Goal: Information Seeking & Learning: Learn about a topic

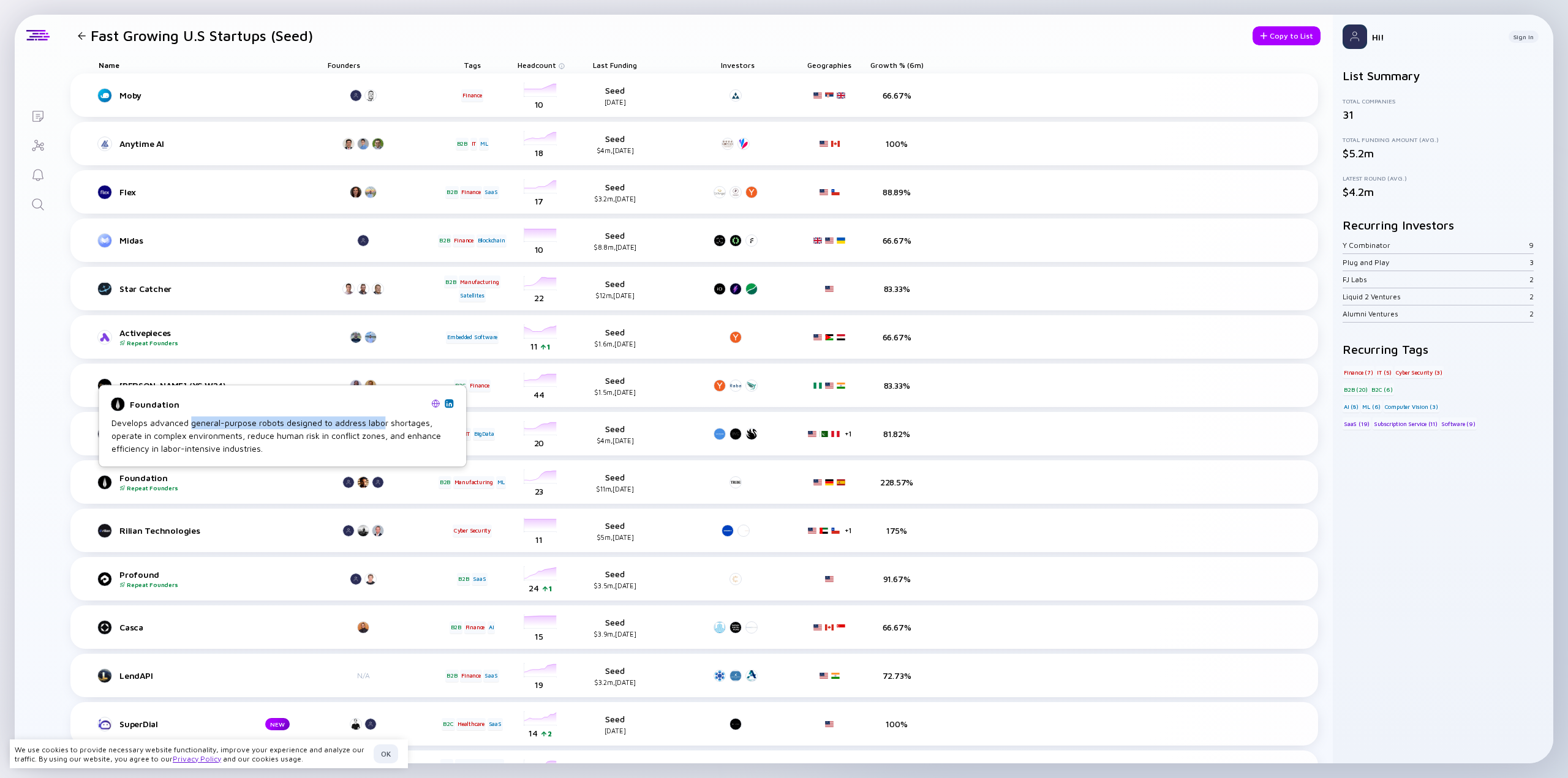
drag, startPoint x: 308, startPoint y: 426, endPoint x: 386, endPoint y: 427, distance: 78.0
click at [385, 427] on div "Develops advanced general-purpose robots designed to address labor shortages, o…" at bounding box center [282, 436] width 342 height 39
click at [394, 426] on div "Develops advanced general-purpose robots designed to address labor shortages, o…" at bounding box center [282, 436] width 342 height 39
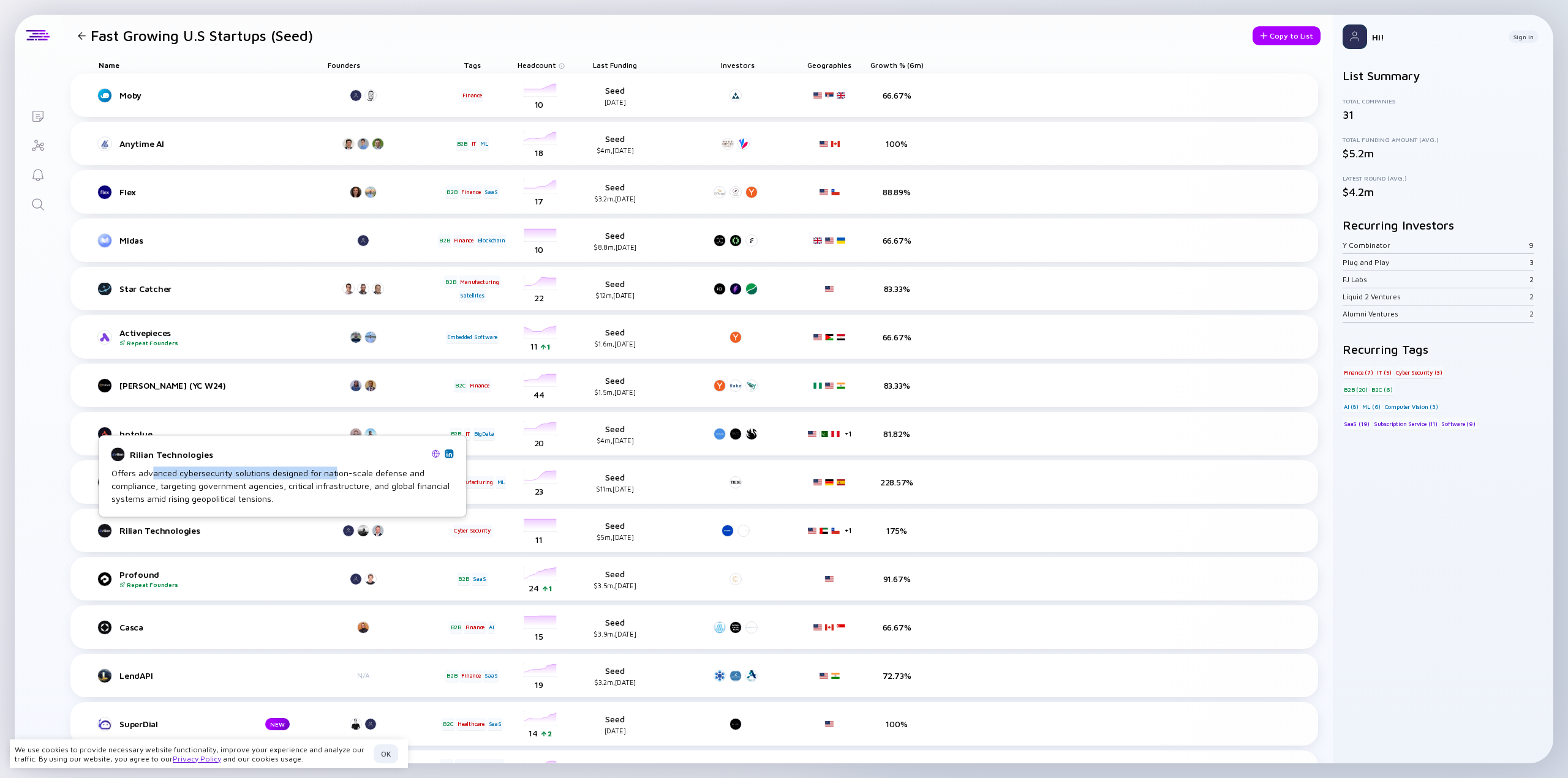
drag, startPoint x: 155, startPoint y: 475, endPoint x: 369, endPoint y: 475, distance: 214.0
click at [360, 475] on div "Offers advanced cybersecurity solutions designed for nation-scale defense and c…" at bounding box center [282, 486] width 342 height 39
click at [371, 475] on div "Offers advanced cybersecurity solutions designed for nation-scale defense and c…" at bounding box center [282, 486] width 342 height 39
click at [436, 452] on img at bounding box center [435, 454] width 8 height 8
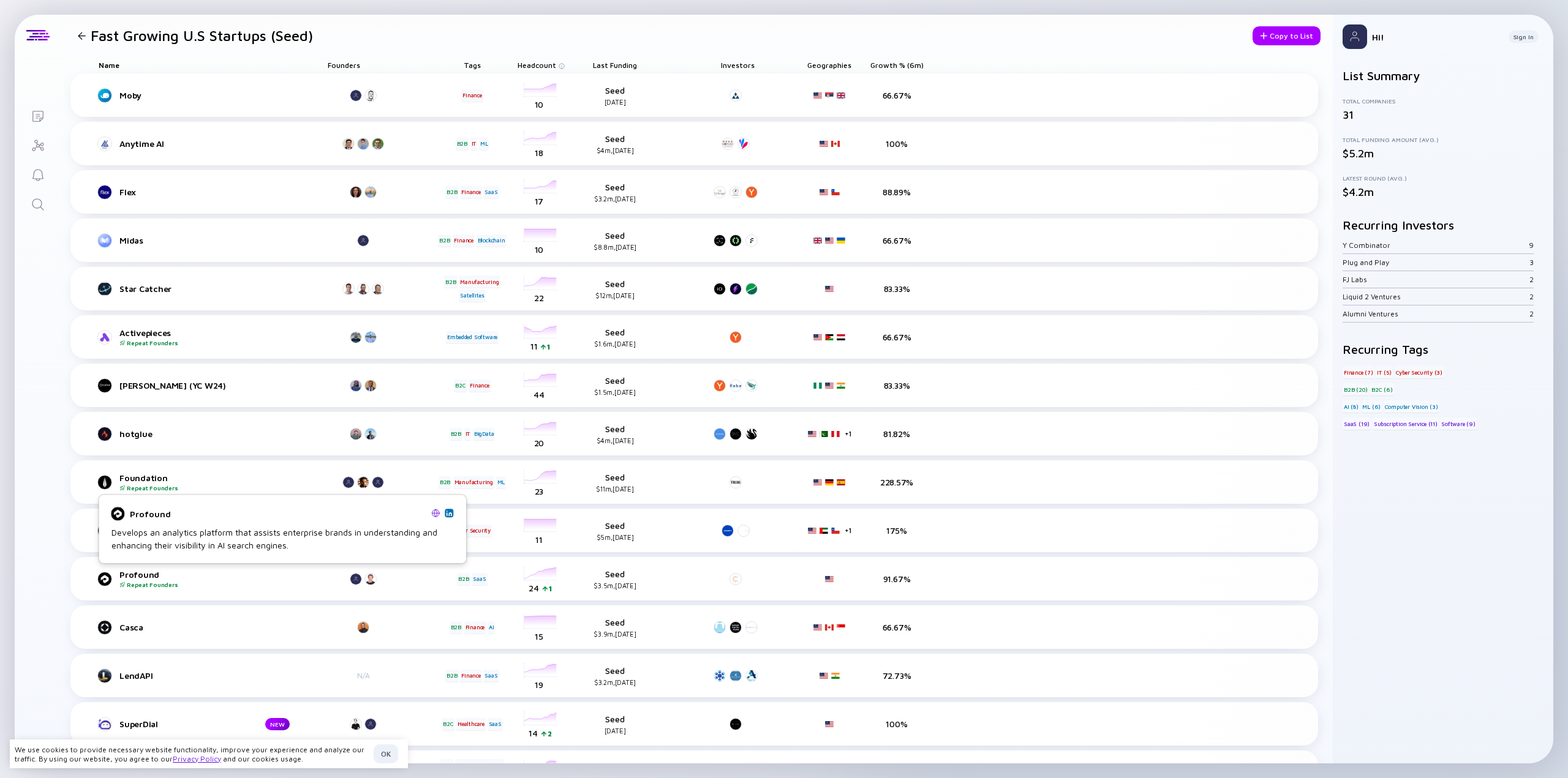
click at [433, 515] on img at bounding box center [435, 513] width 8 height 8
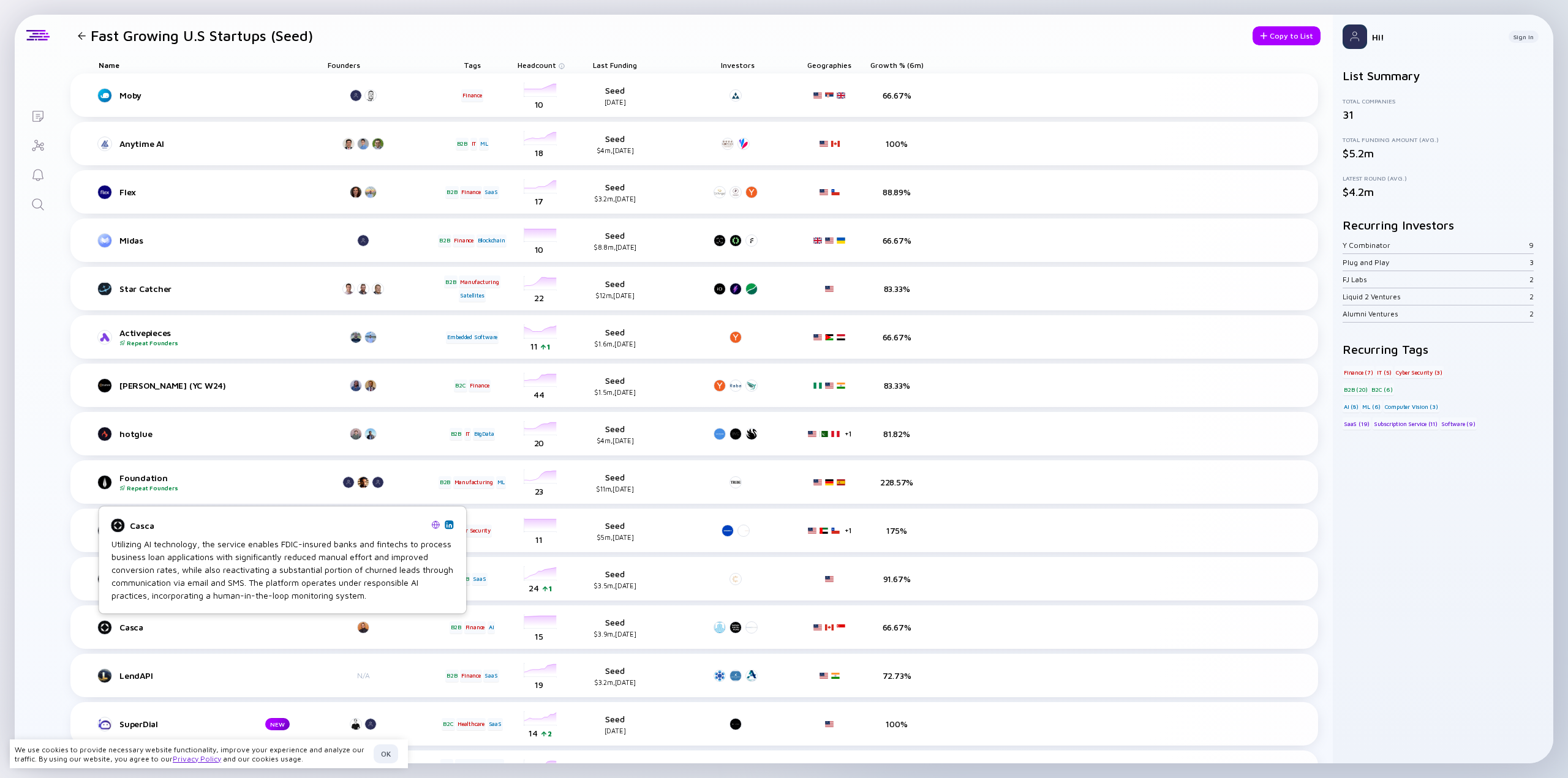
click at [437, 526] on img at bounding box center [435, 525] width 8 height 8
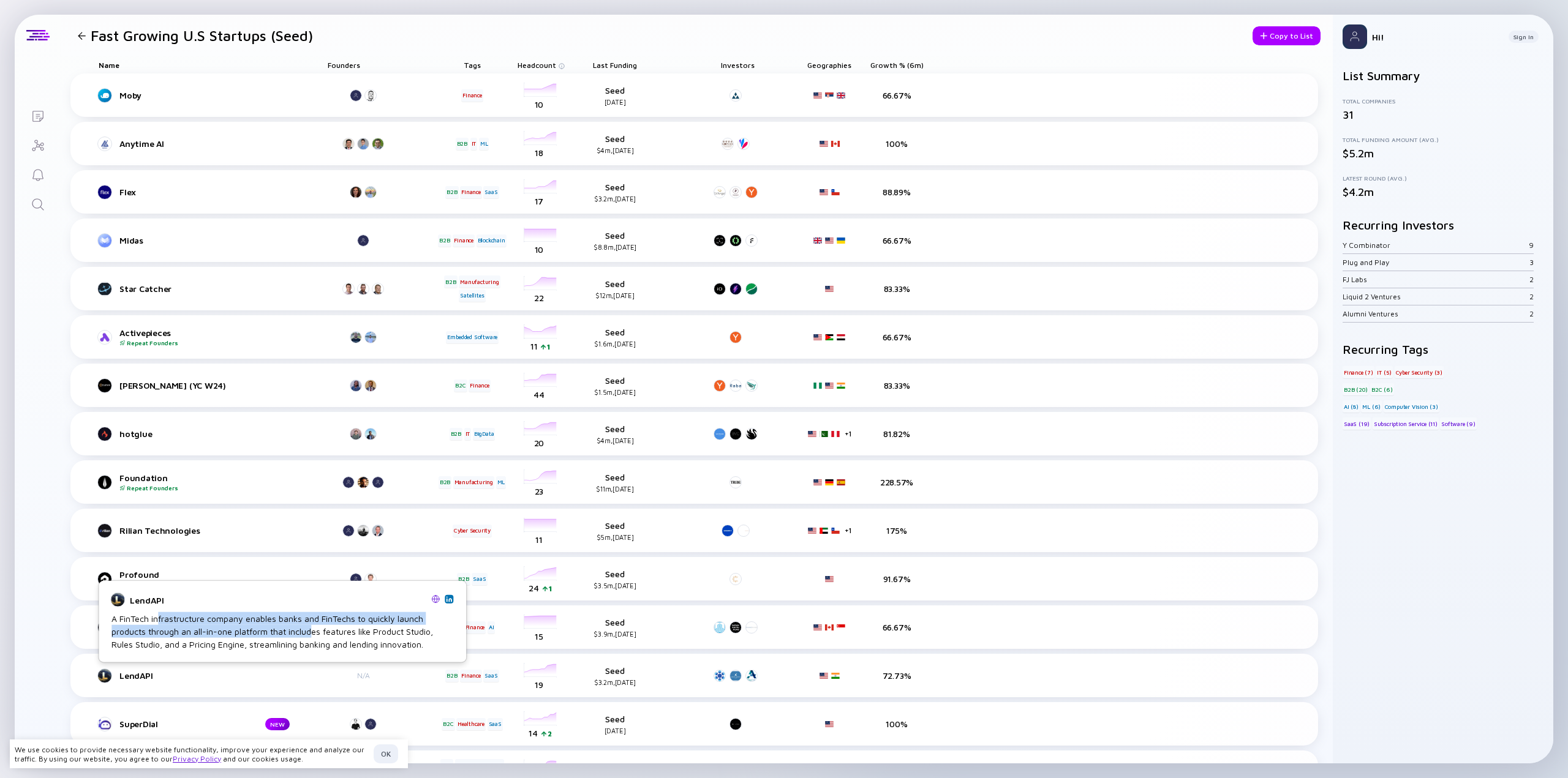
drag, startPoint x: 181, startPoint y: 622, endPoint x: 340, endPoint y: 625, distance: 159.0
click at [329, 625] on div "A FinTech infrastructure company enables banks and FinTechs to quickly launch p…" at bounding box center [282, 631] width 342 height 39
click at [435, 598] on img at bounding box center [435, 599] width 8 height 8
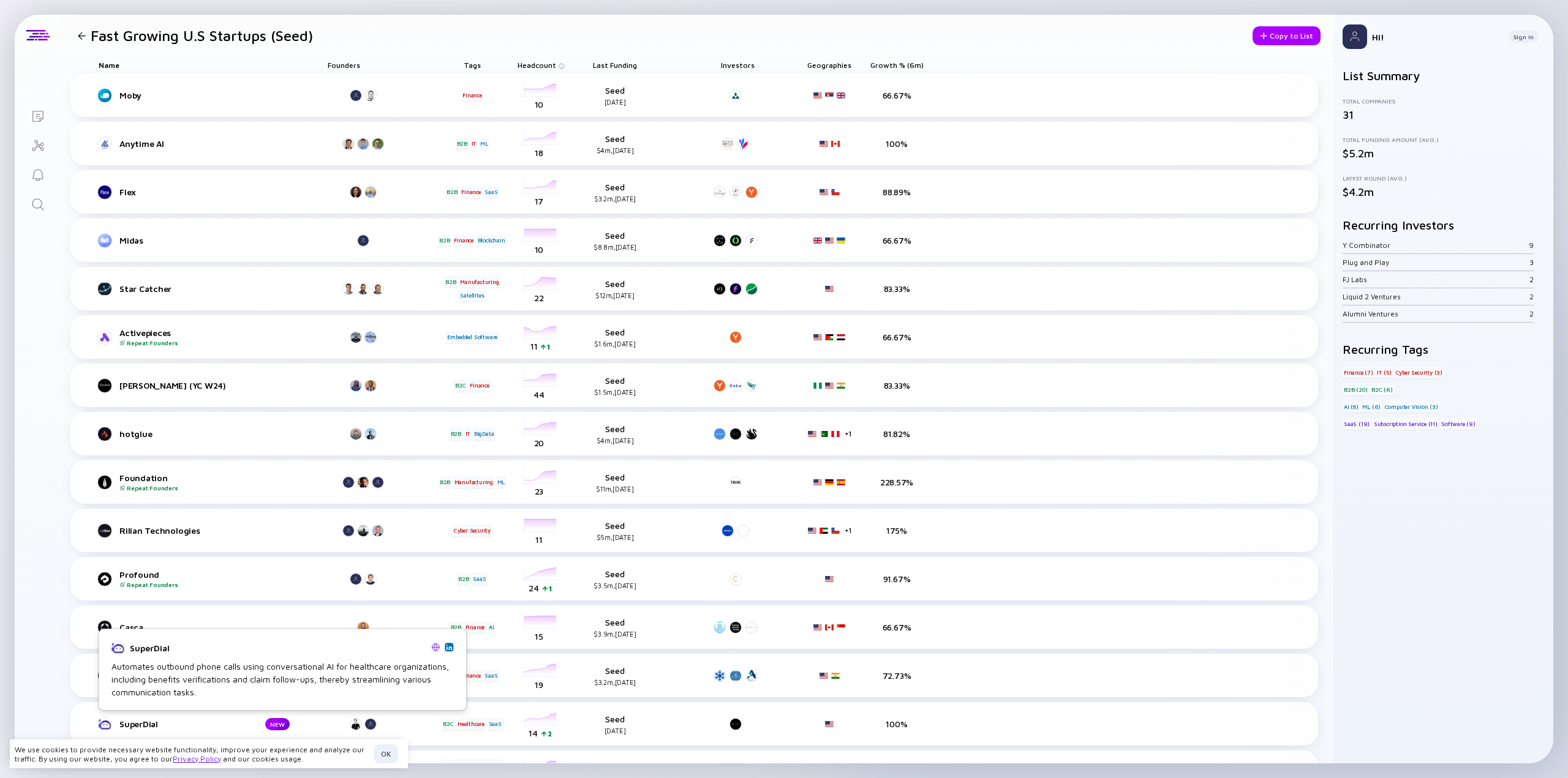
click at [433, 647] on img at bounding box center [435, 647] width 8 height 8
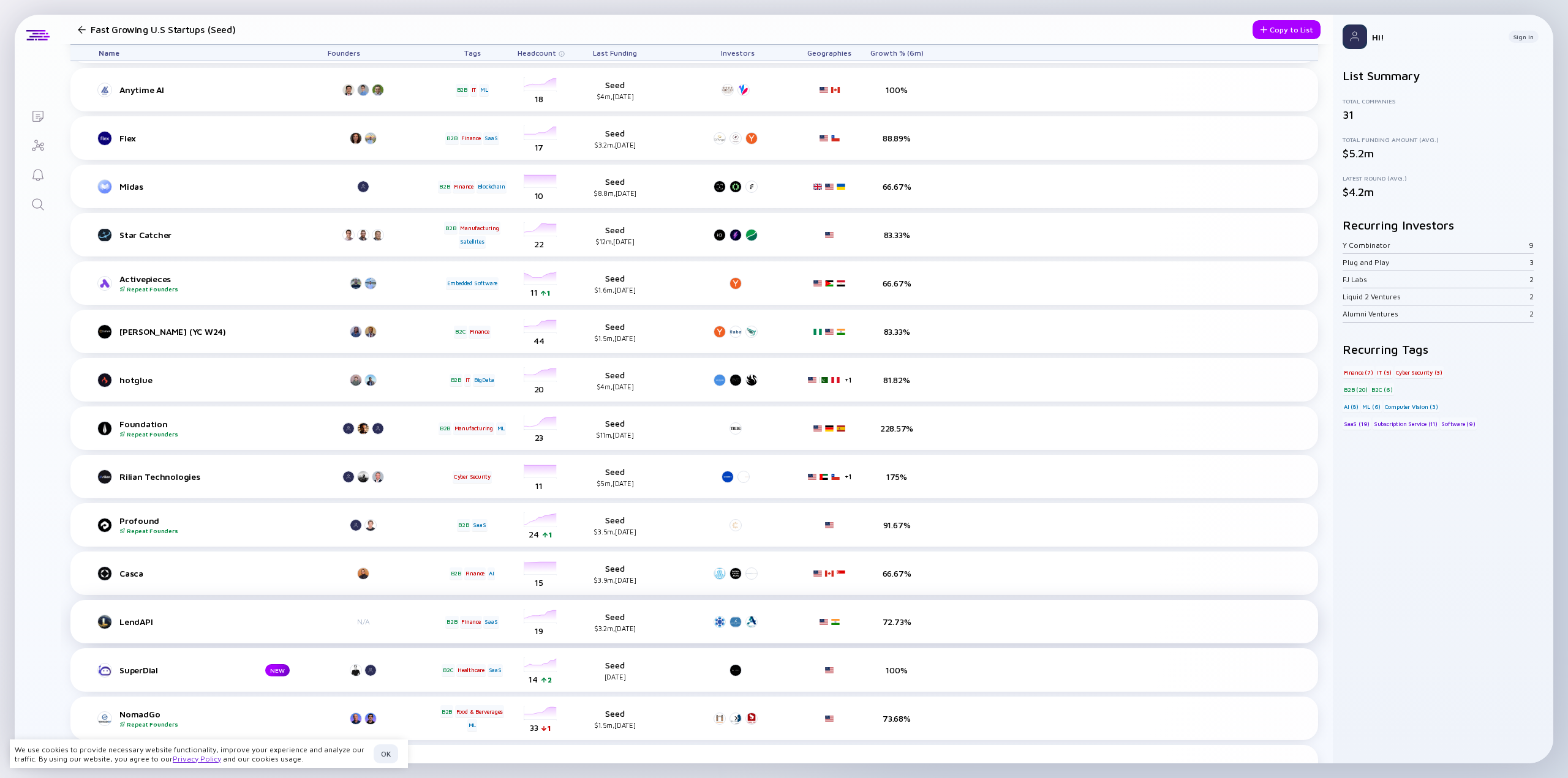
scroll to position [83, 0]
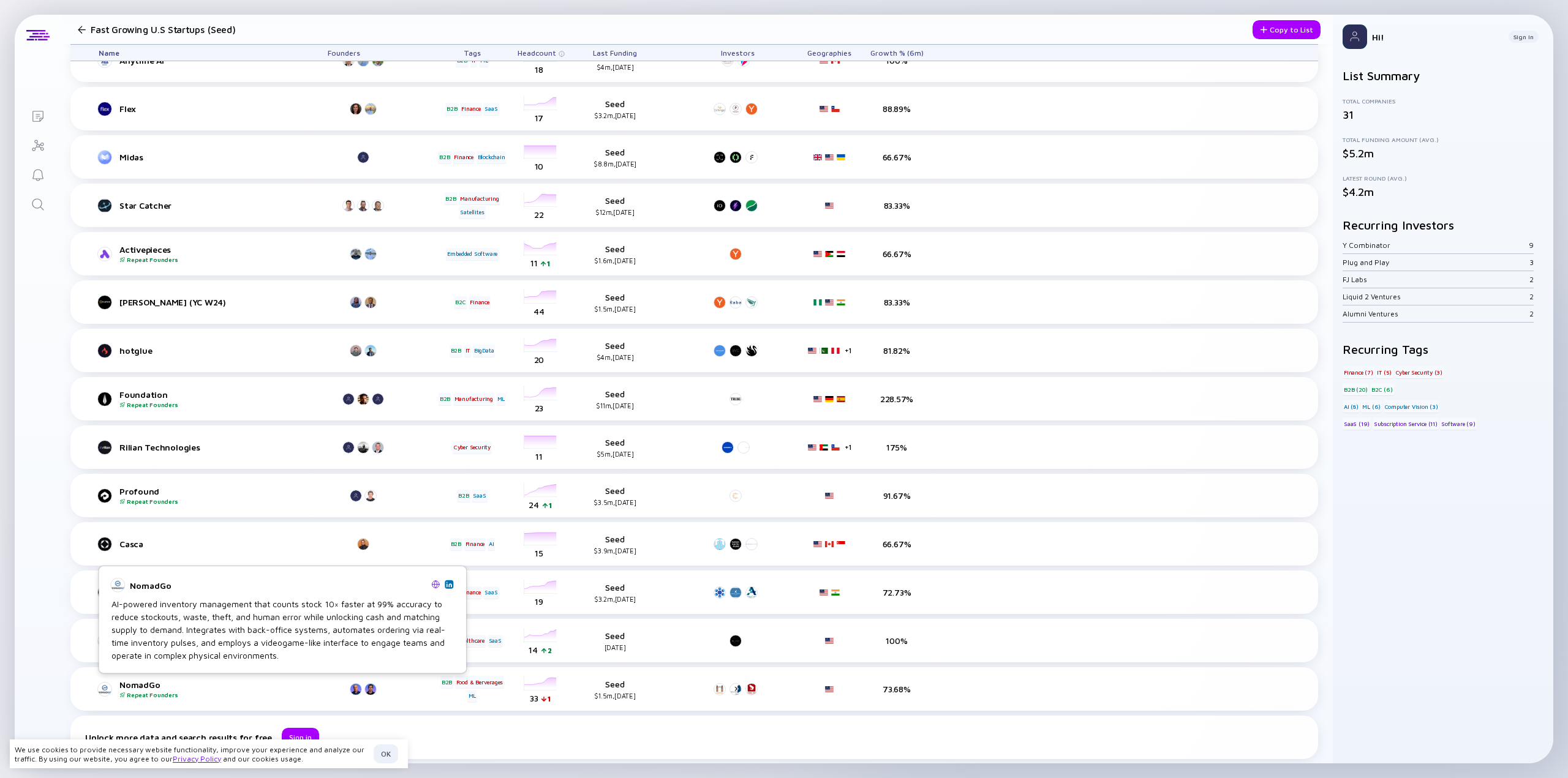
click at [437, 583] on img at bounding box center [435, 584] width 8 height 8
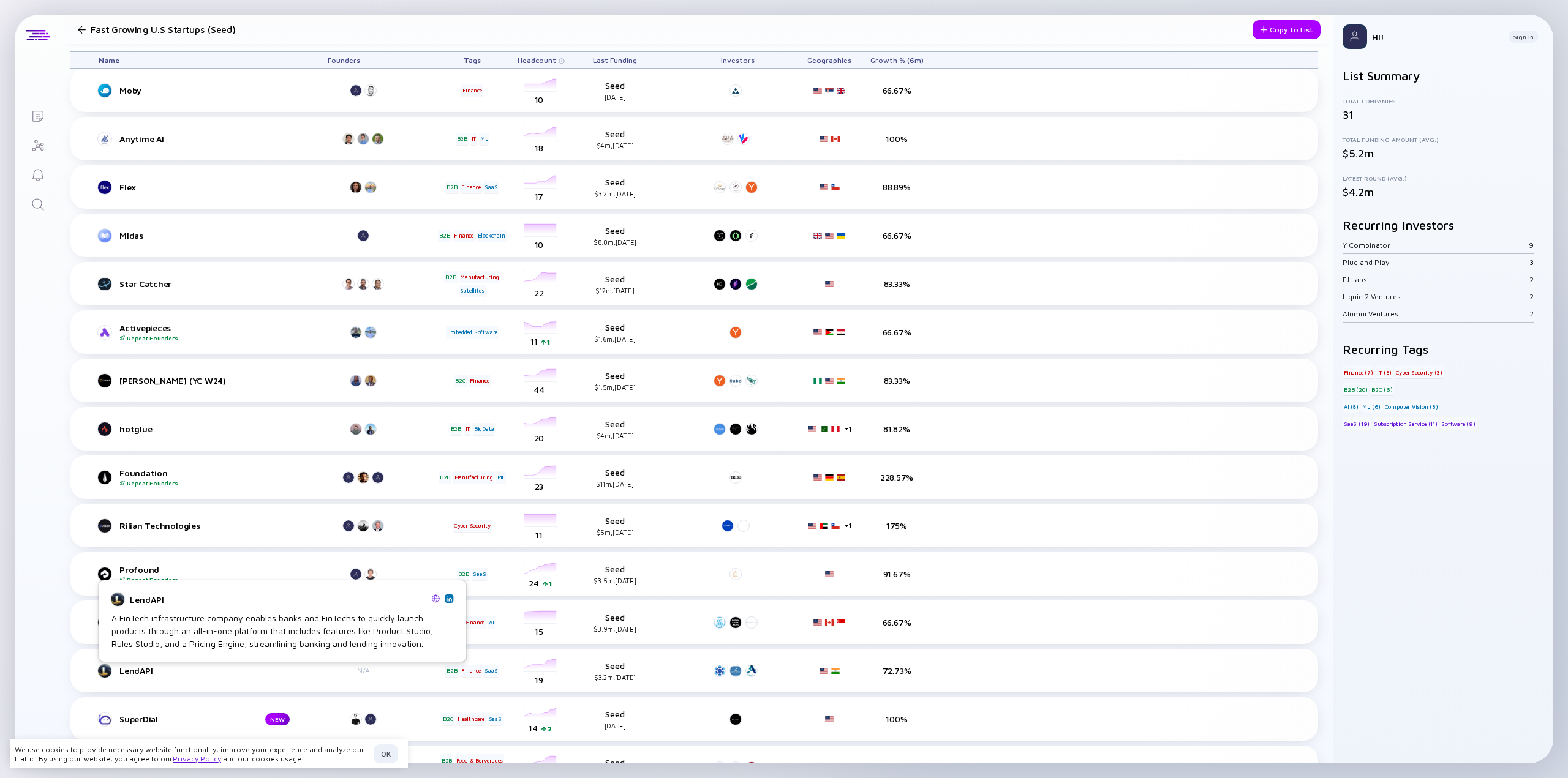
scroll to position [0, 0]
